Goal: Task Accomplishment & Management: Manage account settings

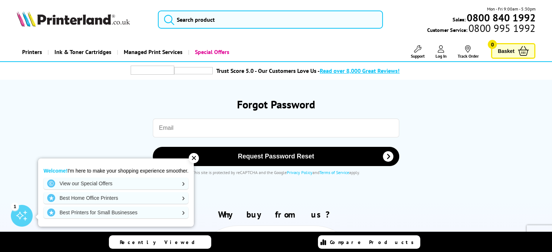
type input "simon@edgefieldbutchers.com"
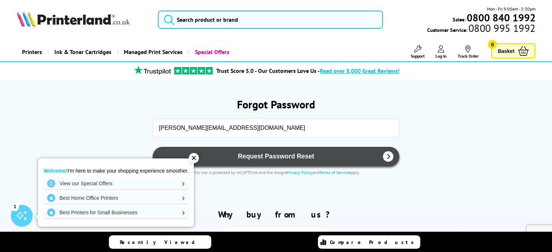
click at [274, 162] on button "Request Password Reset" at bounding box center [276, 156] width 247 height 19
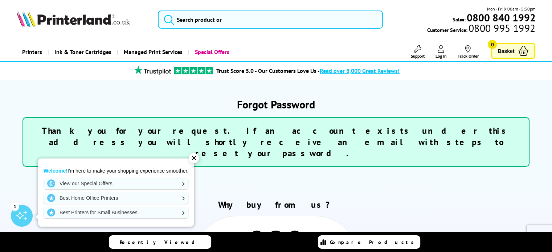
click at [439, 53] on span "Log In" at bounding box center [440, 55] width 11 height 5
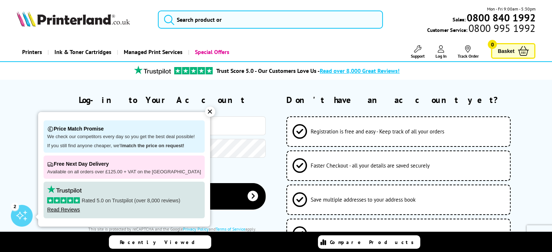
type input "[PERSON_NAME][EMAIL_ADDRESS][DOMAIN_NAME]"
click at [205, 110] on div "✕" at bounding box center [210, 112] width 10 height 10
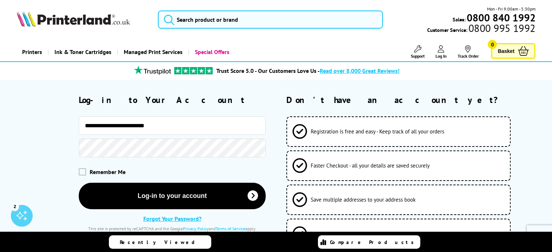
click at [79, 183] on button "Log-in to your account" at bounding box center [172, 196] width 187 height 27
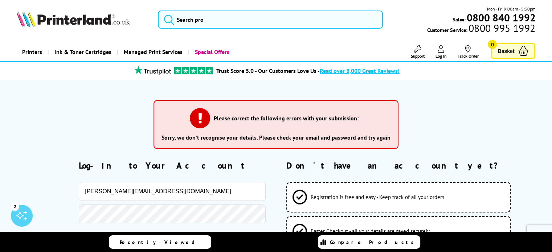
drag, startPoint x: 100, startPoint y: 193, endPoint x: 58, endPoint y: 183, distance: 43.3
click at [58, 183] on div "[PERSON_NAME][EMAIL_ADDRESS][DOMAIN_NAME]" at bounding box center [141, 191] width 249 height 19
type input "paula@edgefieldbutchers.com"
